Goal: Information Seeking & Learning: Stay updated

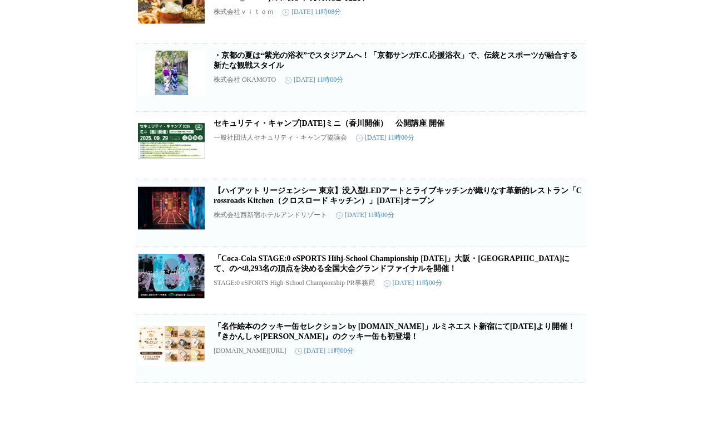
scroll to position [52824, 0]
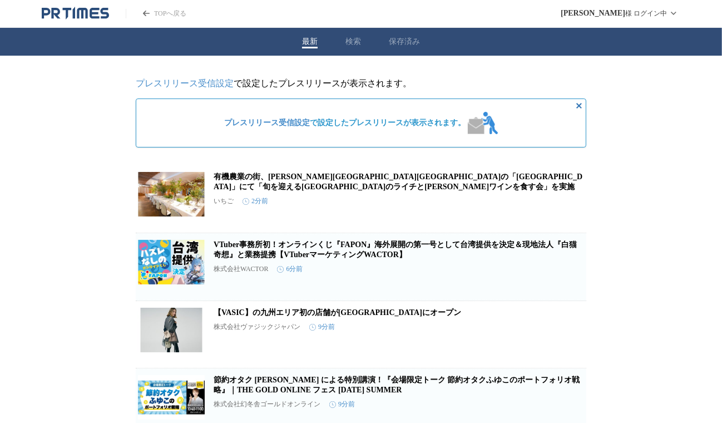
scroll to position [71, 0]
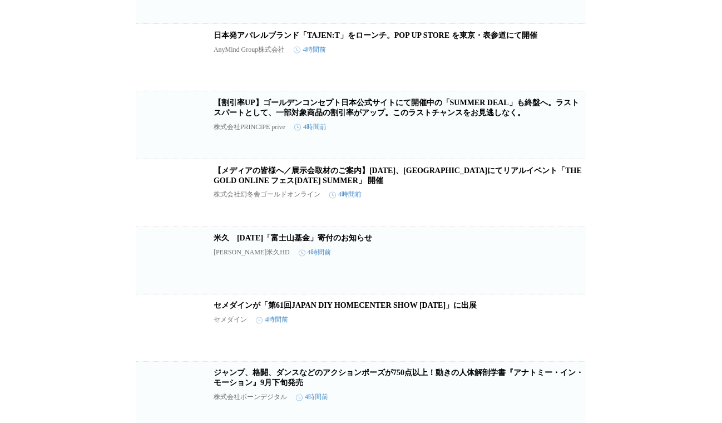
scroll to position [9754, 0]
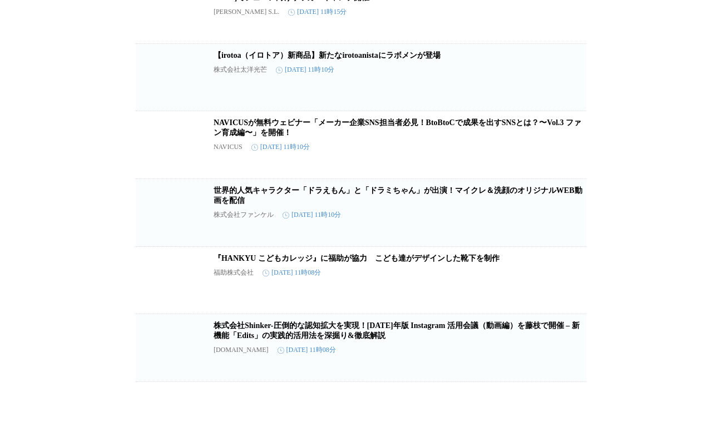
scroll to position [31269, 0]
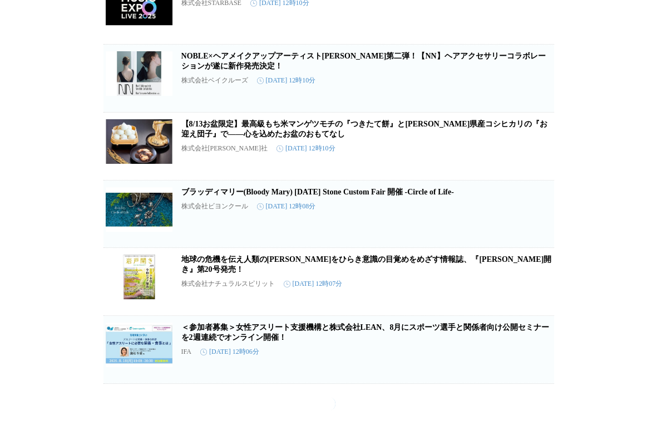
scroll to position [178831, 0]
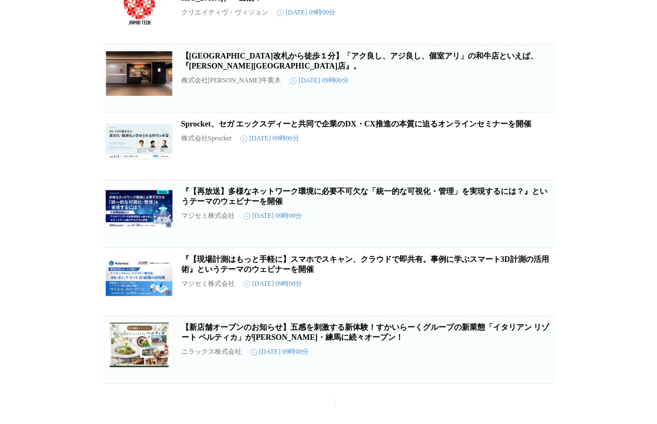
scroll to position [195247, 0]
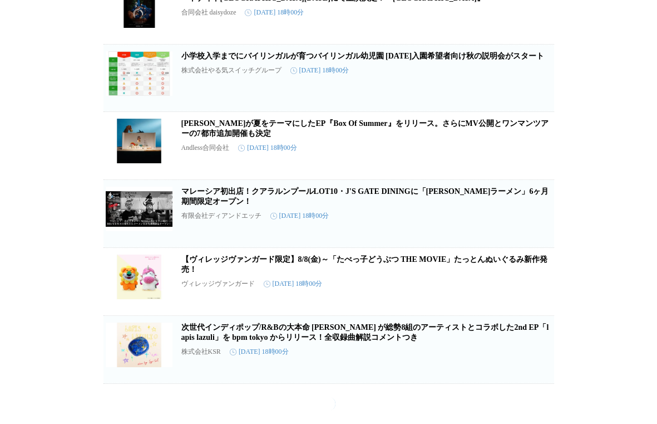
scroll to position [0, 0]
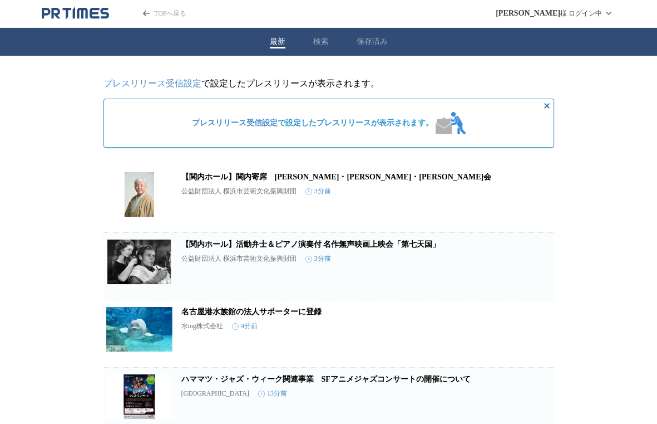
click at [65, 16] on icon "PR TIMESのトップページはこちら" at bounding box center [75, 13] width 67 height 13
